Goal: Task Accomplishment & Management: Manage account settings

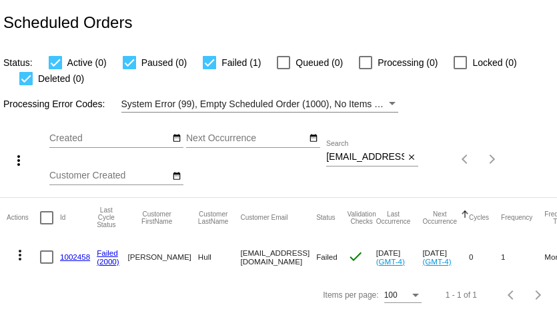
click at [358, 158] on input "hmhull@onlinenw.com" at bounding box center [365, 157] width 78 height 11
paste input "sing@christinepowers"
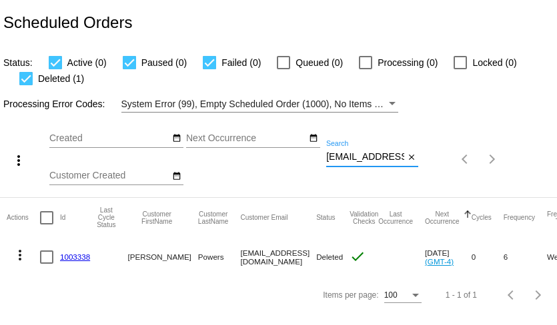
click at [345, 155] on input "sing@christinepowers.com" at bounding box center [365, 157] width 78 height 11
paste input "cudd1956@gmail"
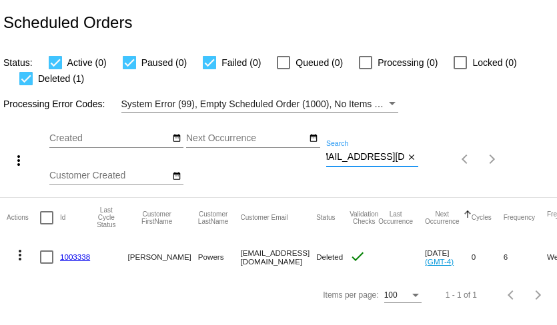
type input "[EMAIL_ADDRESS][DOMAIN_NAME]"
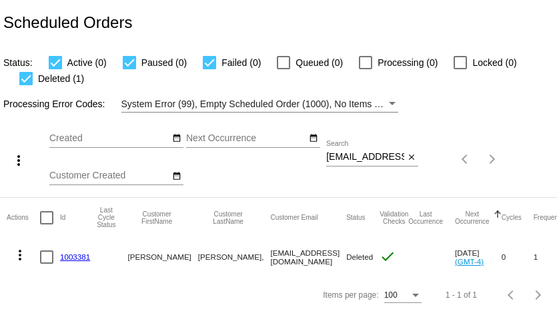
click at [354, 157] on input "[EMAIL_ADDRESS][DOMAIN_NAME]" at bounding box center [365, 157] width 78 height 11
paste input "Monamon8642@ao"
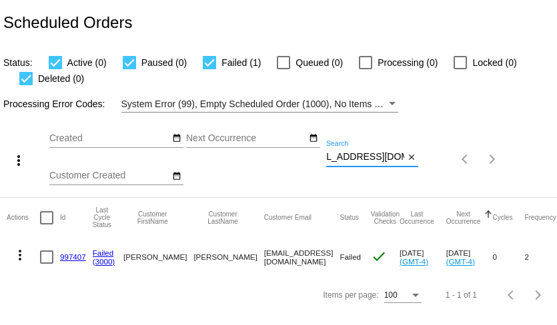
click at [18, 257] on mat-icon "more_vert" at bounding box center [20, 255] width 16 height 16
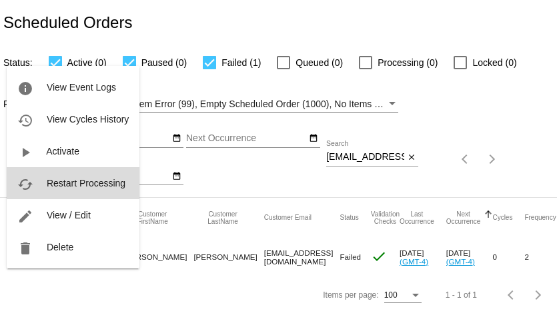
click at [71, 185] on span "Restart Processing" at bounding box center [86, 183] width 79 height 11
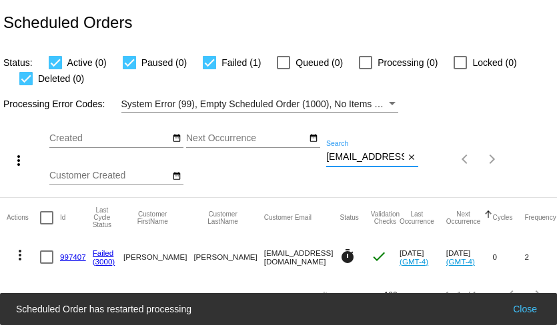
click at [354, 159] on input "[EMAIL_ADDRESS][DOMAIN_NAME]" at bounding box center [365, 157] width 78 height 11
paste input "bthmckcde"
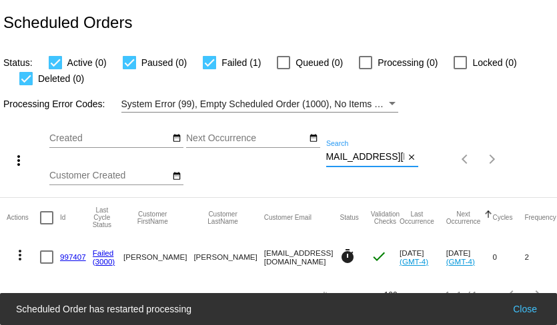
type input "[EMAIL_ADDRESS][DOMAIN_NAME]"
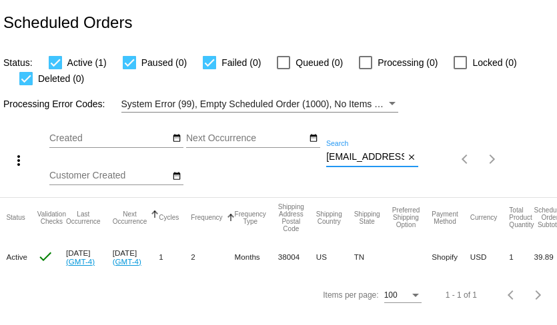
scroll to position [0, 346]
